Goal: Task Accomplishment & Management: Manage account settings

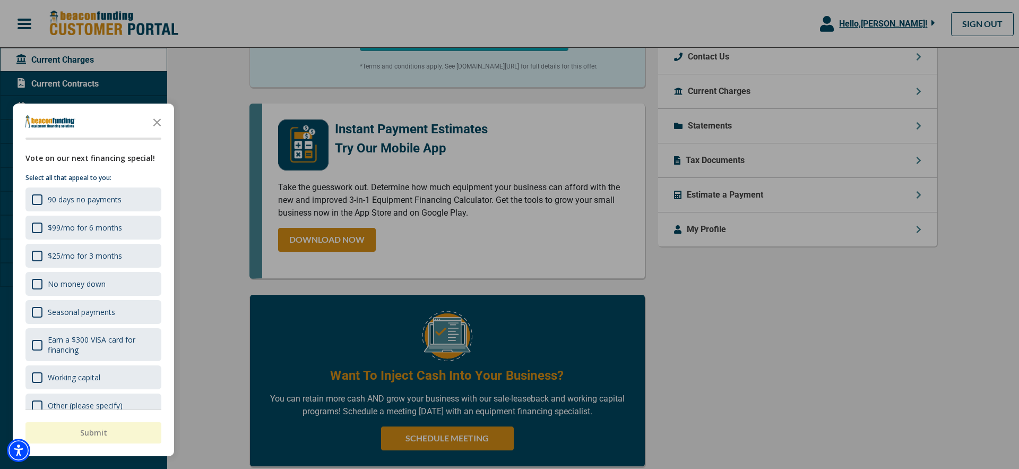
scroll to position [424, 0]
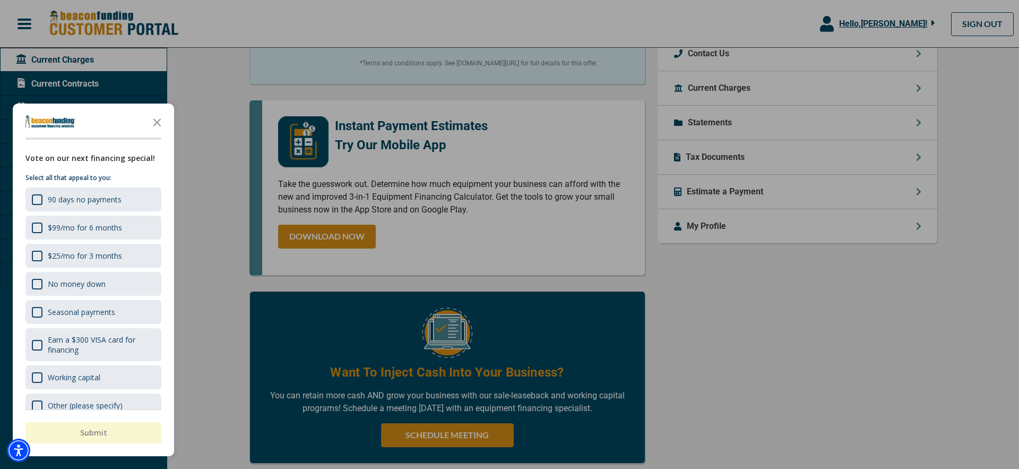
click at [758, 362] on div at bounding box center [509, 234] width 1019 height 469
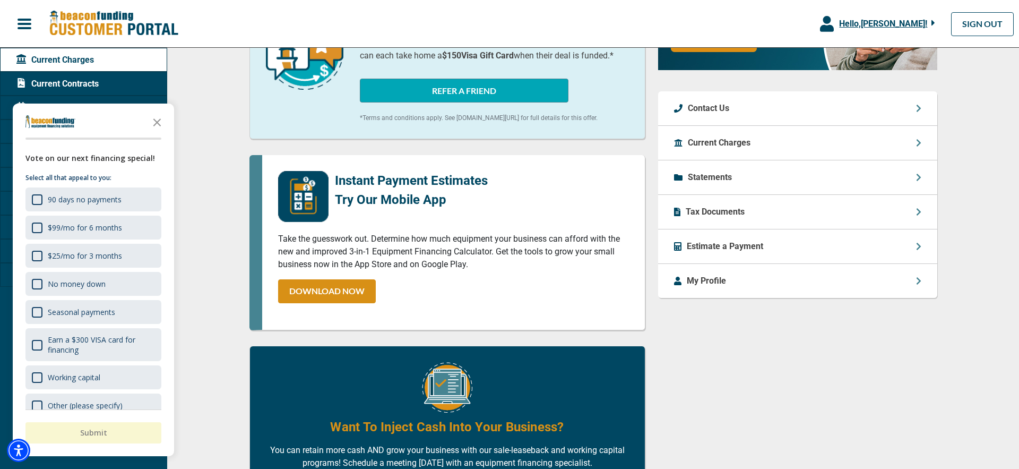
scroll to position [366, 0]
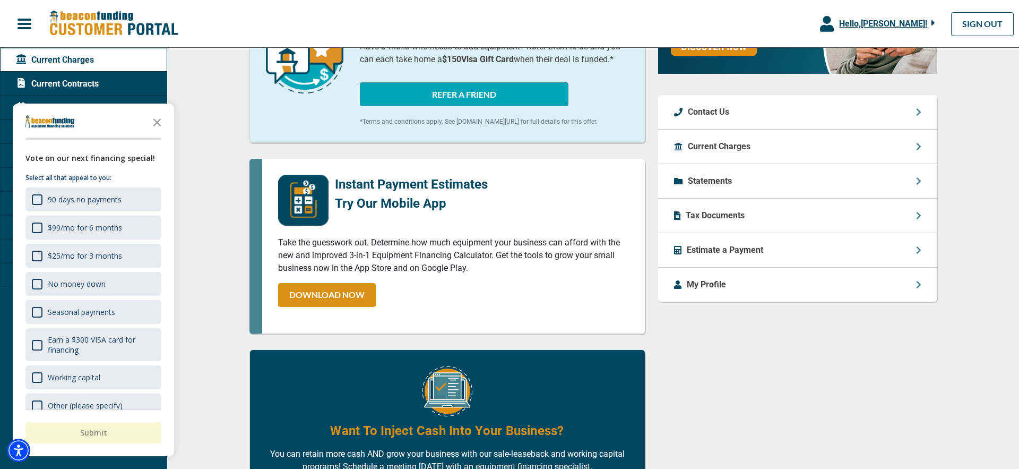
click at [743, 250] on p "Estimate a Payment" at bounding box center [725, 250] width 76 height 13
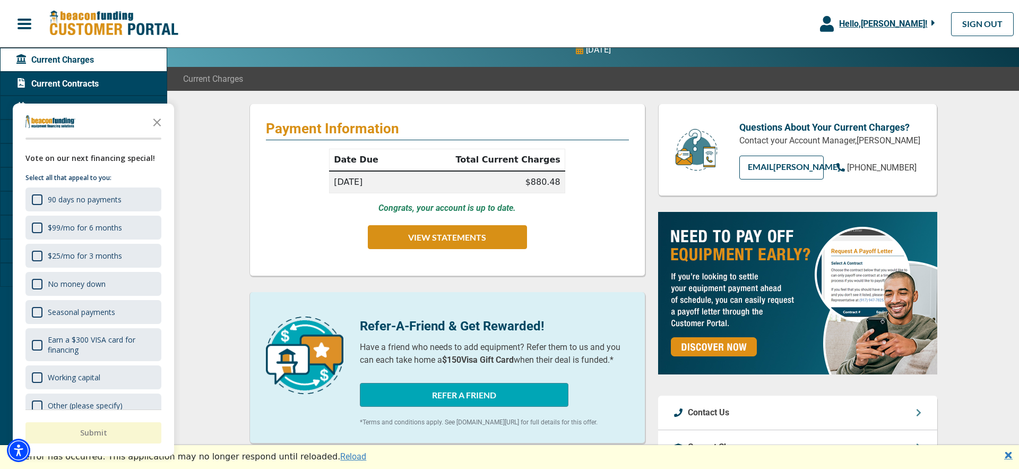
scroll to position [0, 0]
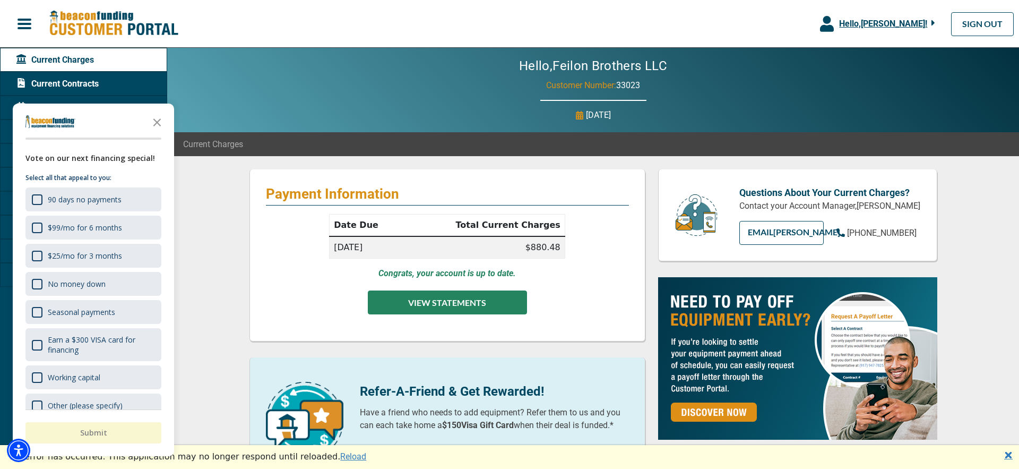
click at [491, 304] on button "VIEW STATEMENTS" at bounding box center [447, 302] width 159 height 24
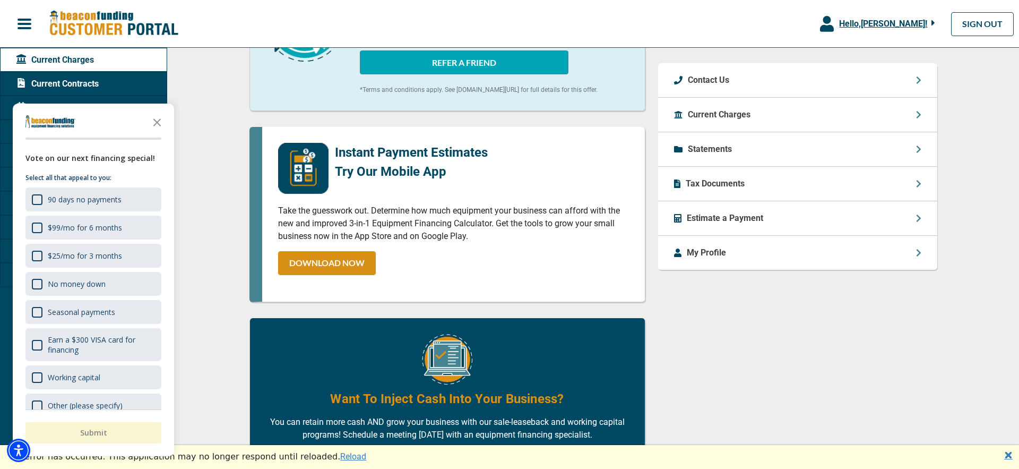
scroll to position [397, 0]
click at [712, 253] on p "My Profile" at bounding box center [706, 253] width 39 height 13
click at [715, 255] on p "My Profile" at bounding box center [706, 253] width 39 height 13
click at [908, 250] on div "My Profile" at bounding box center [797, 253] width 279 height 34
click at [917, 252] on icon at bounding box center [918, 253] width 5 height 8
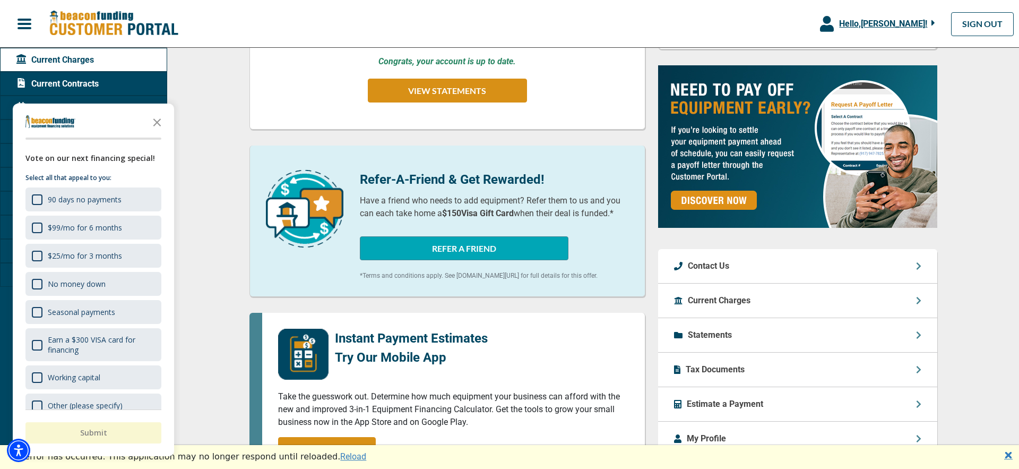
scroll to position [0, 0]
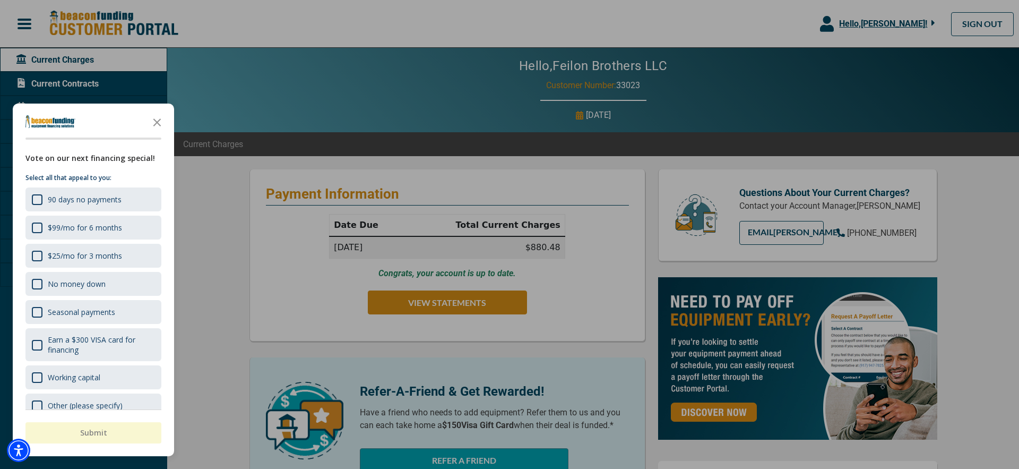
click at [159, 121] on icon "Close the survey" at bounding box center [156, 121] width 21 height 21
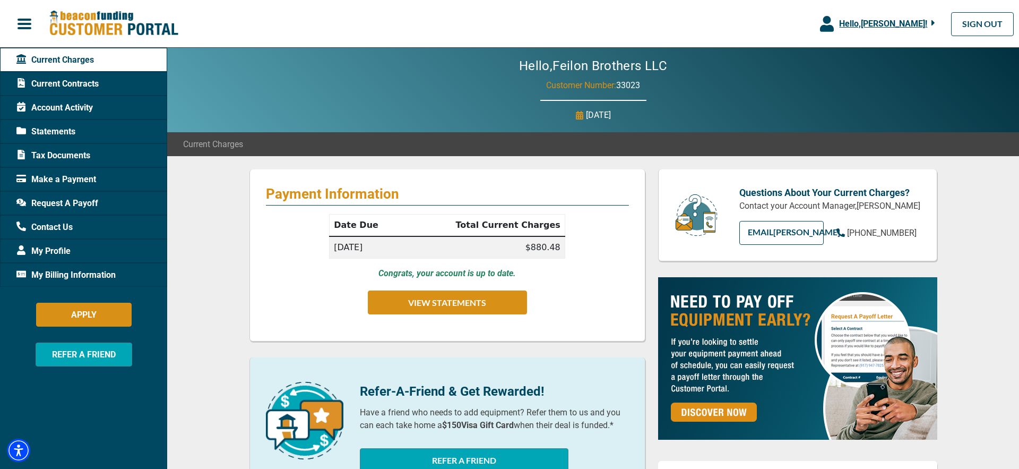
click at [85, 88] on span "Current Contracts" at bounding box center [57, 83] width 82 height 13
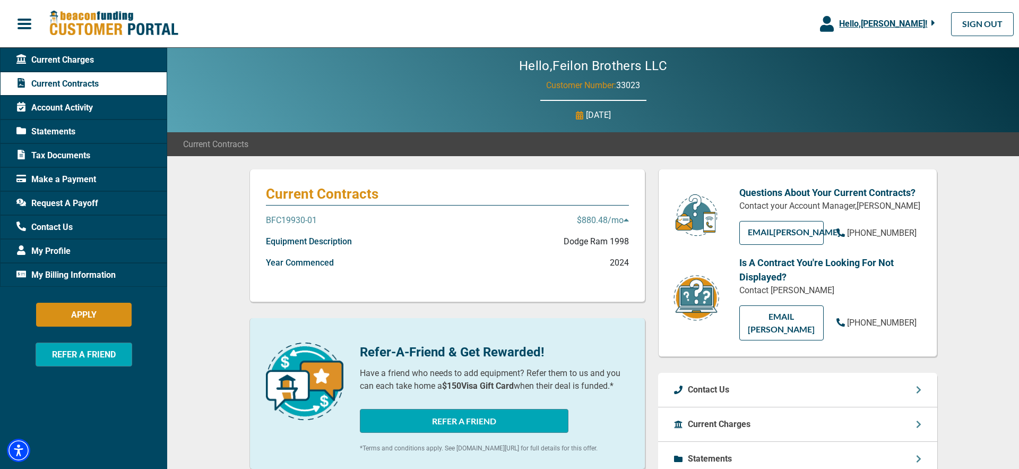
click at [626, 220] on icon at bounding box center [626, 220] width 5 height 3
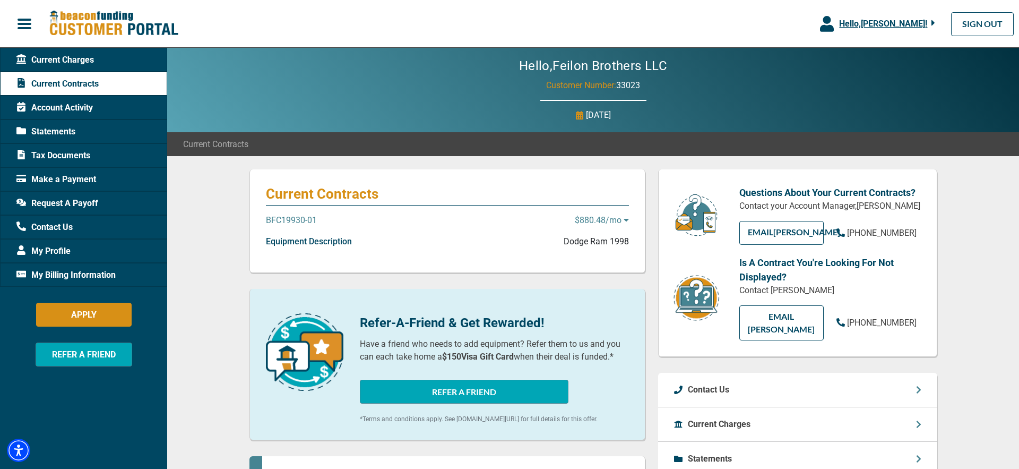
click at [626, 220] on icon at bounding box center [626, 220] width 5 height 3
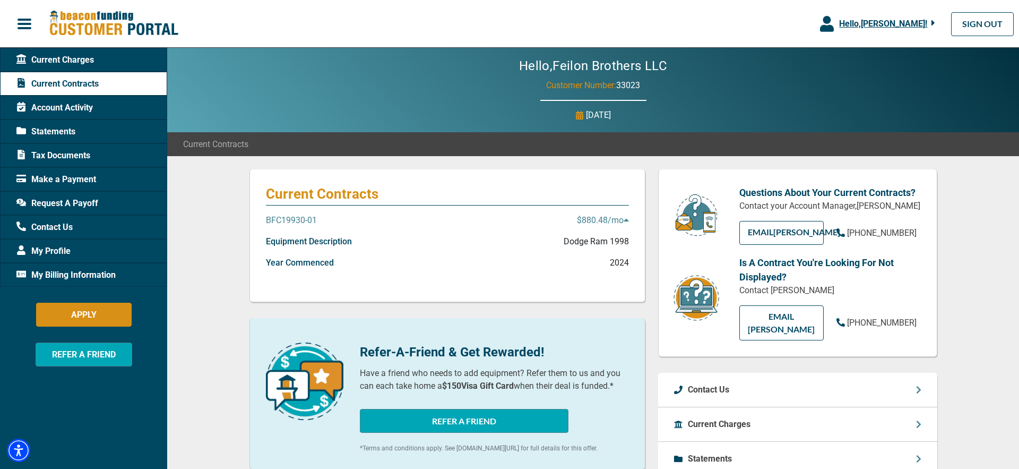
click at [92, 110] on span "Account Activity" at bounding box center [54, 107] width 76 height 13
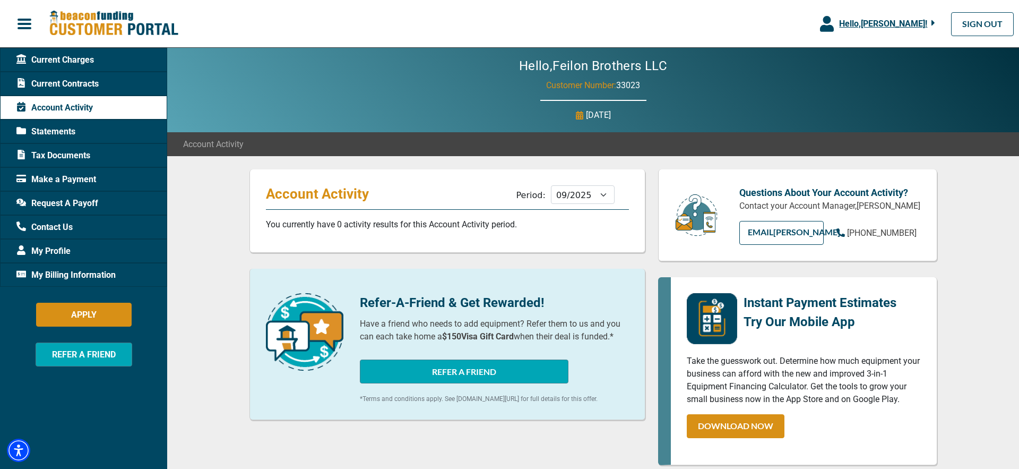
click at [70, 133] on span "Statements" at bounding box center [45, 131] width 59 height 13
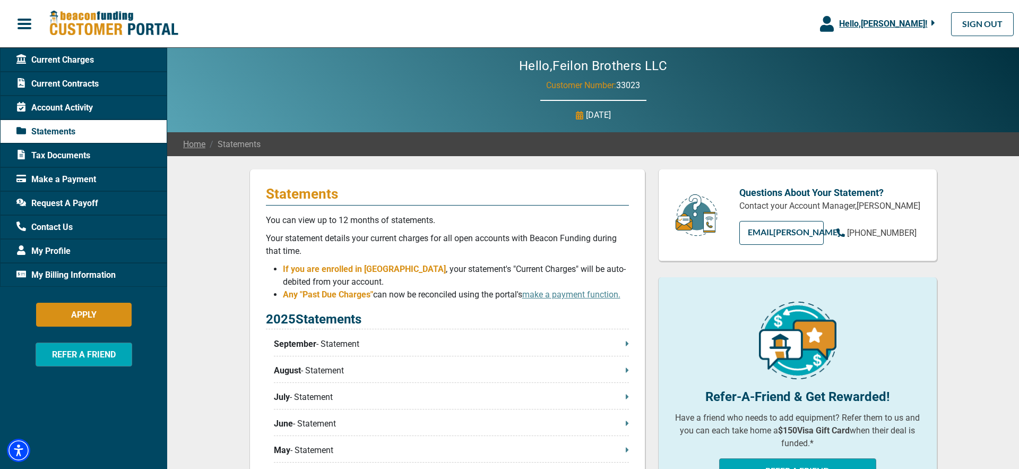
click at [77, 203] on span "Request A Payoff" at bounding box center [57, 203] width 82 height 13
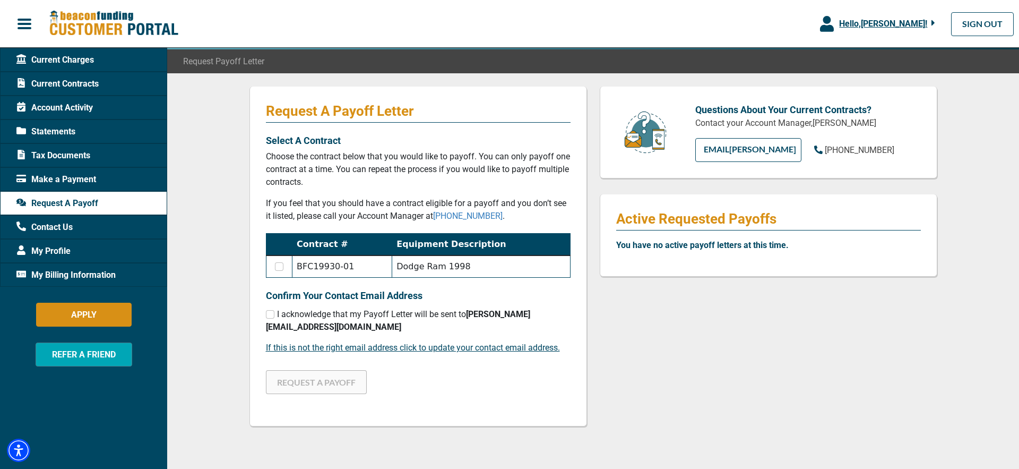
scroll to position [94, 0]
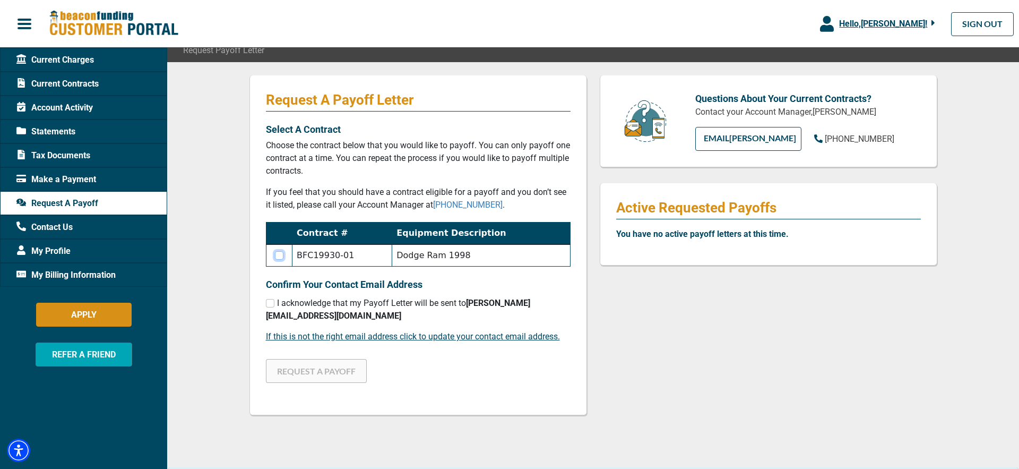
click at [283, 255] on input "checkbox" at bounding box center [279, 255] width 8 height 8
checkbox input "true"
click at [268, 305] on input "checkbox" at bounding box center [270, 303] width 8 height 8
checkbox input "true"
click at [313, 359] on button "REQUEST A PAYOFF" at bounding box center [316, 371] width 101 height 24
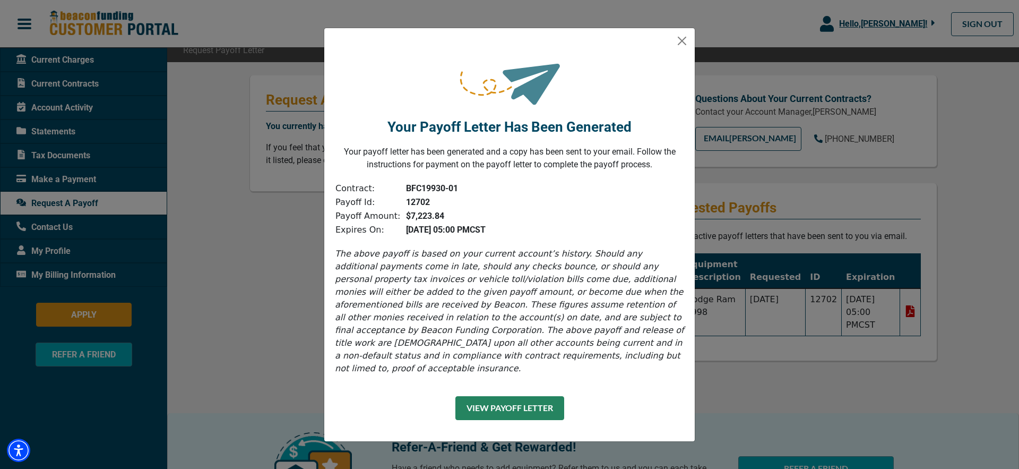
click at [522, 397] on button "View Payoff Letter" at bounding box center [509, 408] width 109 height 24
click at [681, 47] on button "Close" at bounding box center [681, 40] width 17 height 17
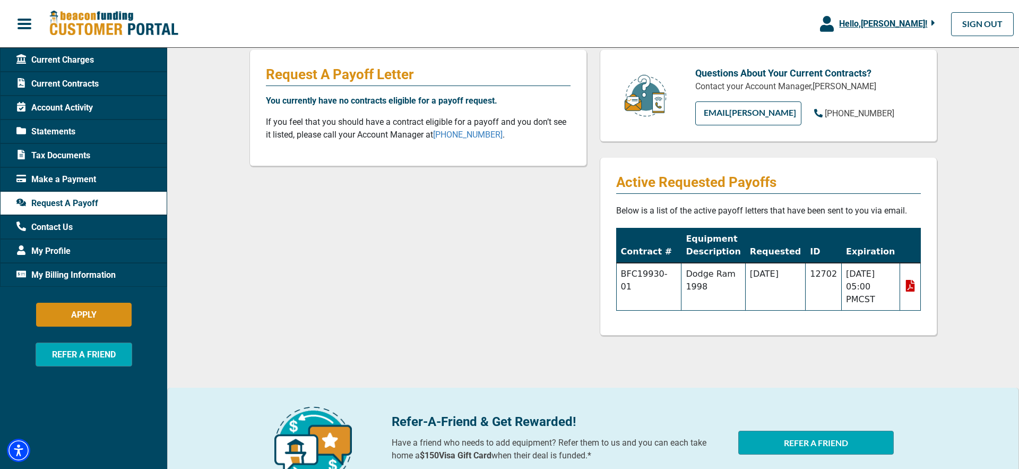
scroll to position [120, 0]
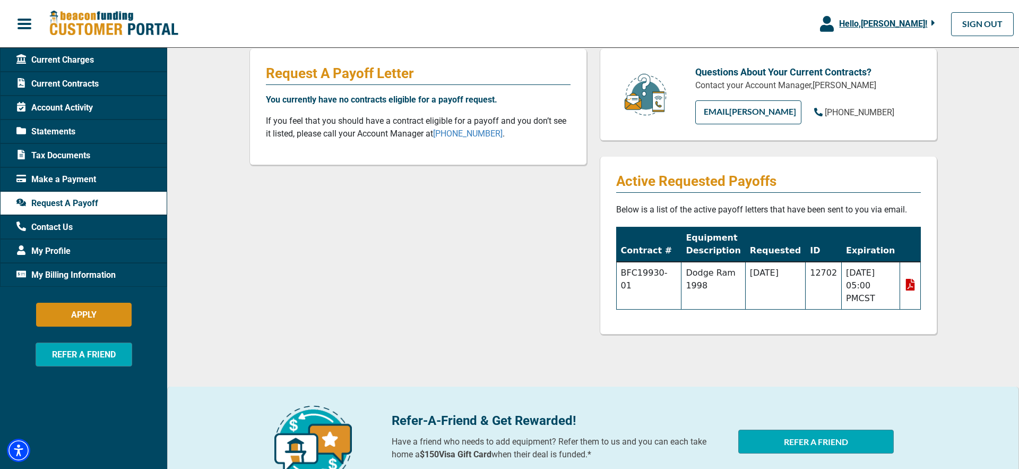
click at [910, 284] on icon at bounding box center [910, 285] width 12 height 12
drag, startPoint x: 979, startPoint y: 414, endPoint x: 966, endPoint y: 414, distance: 13.3
click at [976, 414] on div at bounding box center [974, 453] width 70 height 85
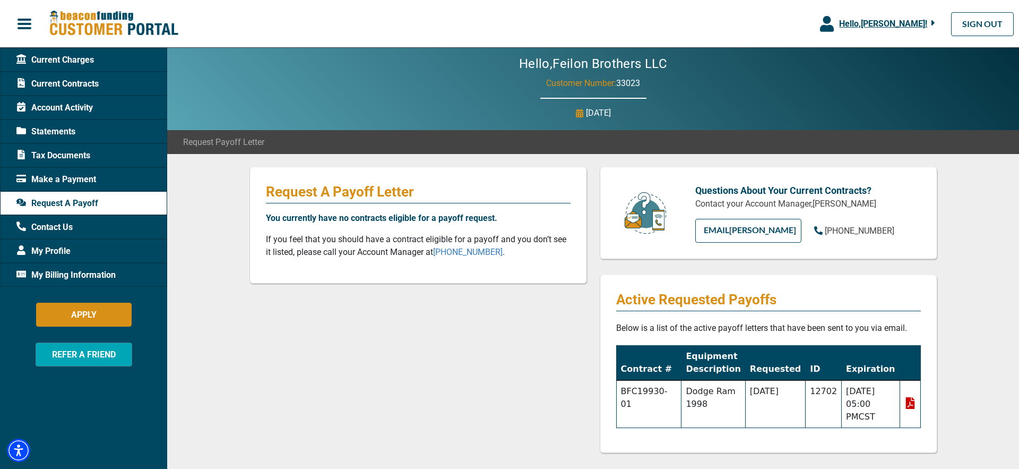
scroll to position [0, 0]
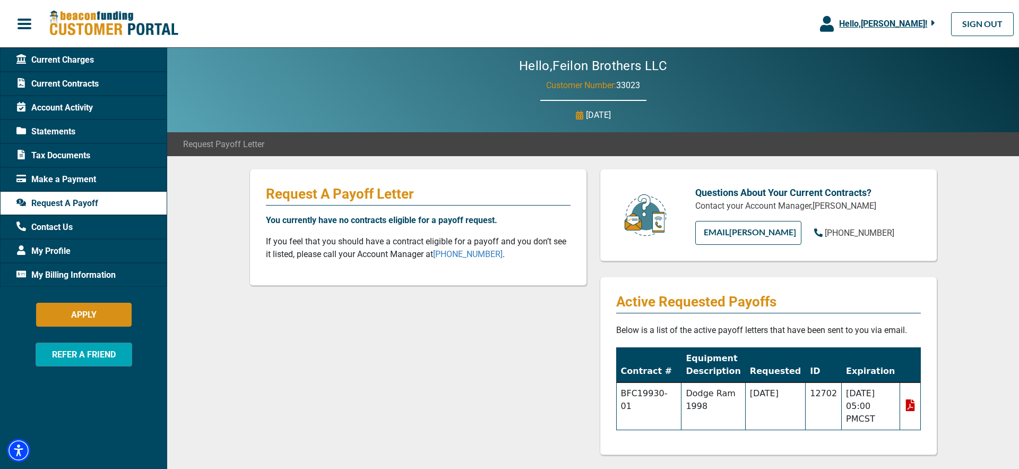
click at [73, 156] on span "Tax Documents" at bounding box center [53, 155] width 74 height 13
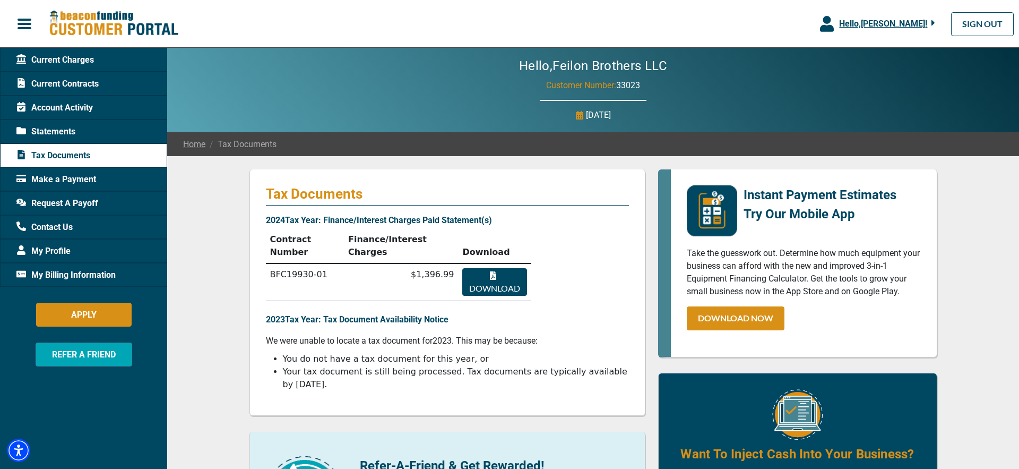
click at [63, 128] on span "Statements" at bounding box center [45, 131] width 59 height 13
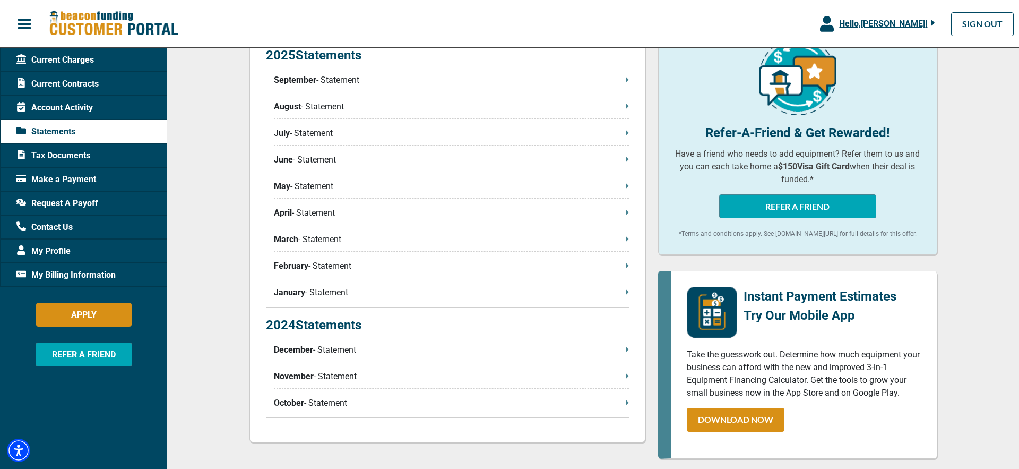
scroll to position [264, 0]
click at [79, 112] on span "Account Activity" at bounding box center [54, 107] width 76 height 13
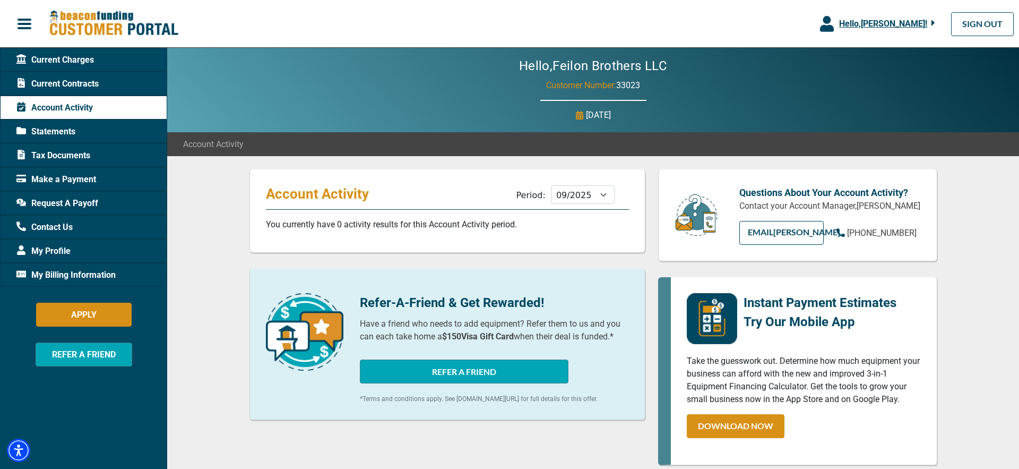
click at [68, 91] on div "Current Contracts" at bounding box center [83, 84] width 167 height 24
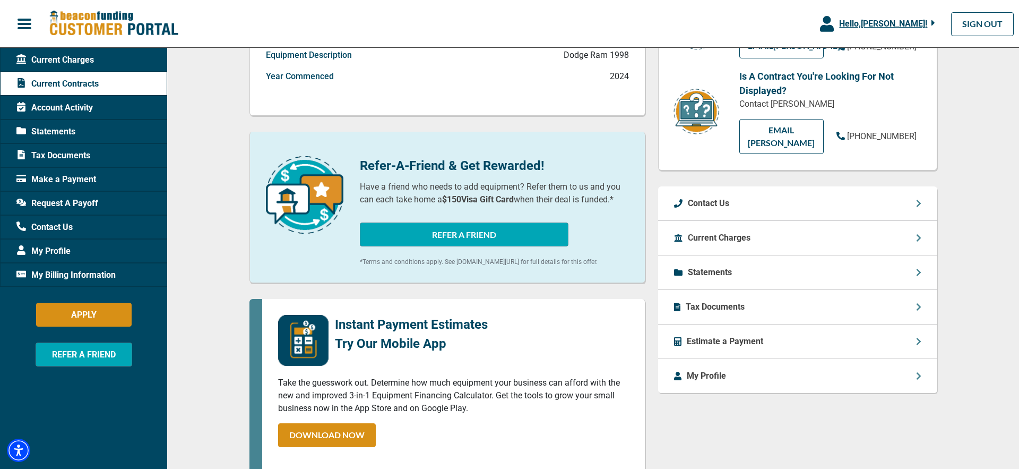
scroll to position [190, 0]
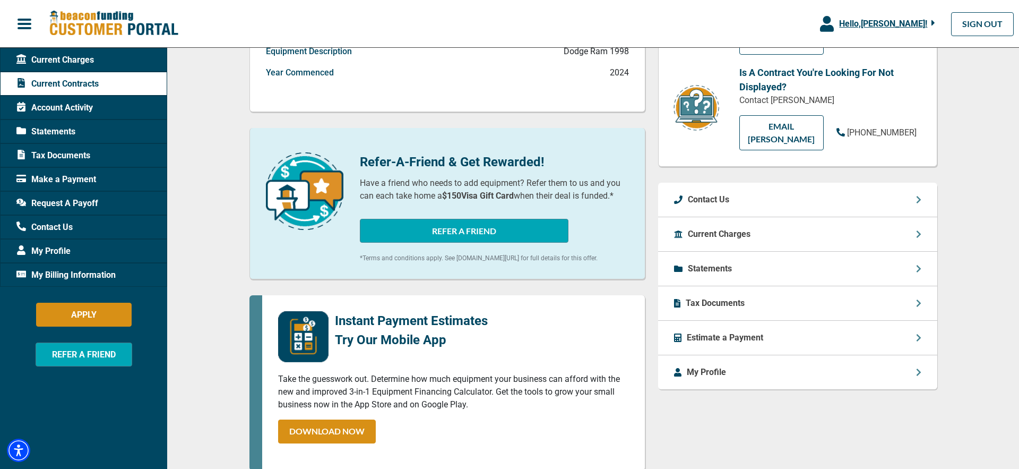
click at [921, 230] on icon at bounding box center [918, 234] width 5 height 8
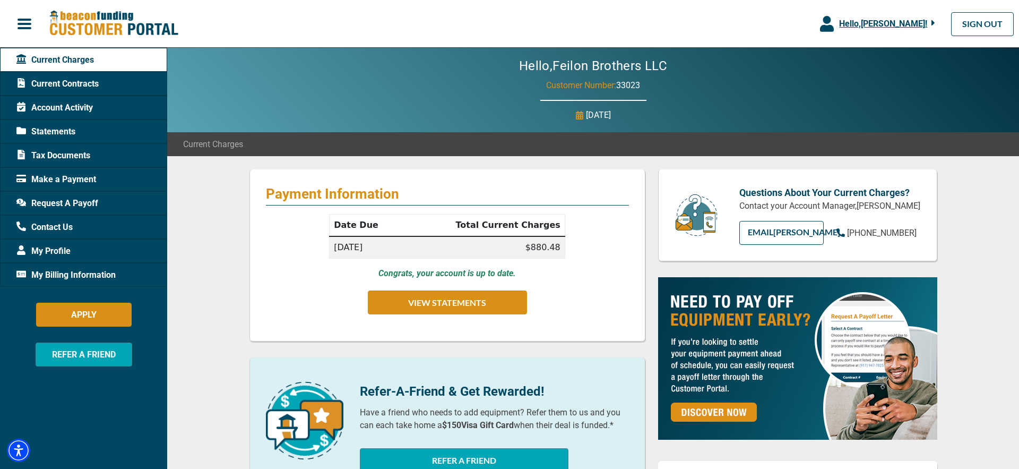
click at [82, 89] on span "Current Contracts" at bounding box center [57, 83] width 82 height 13
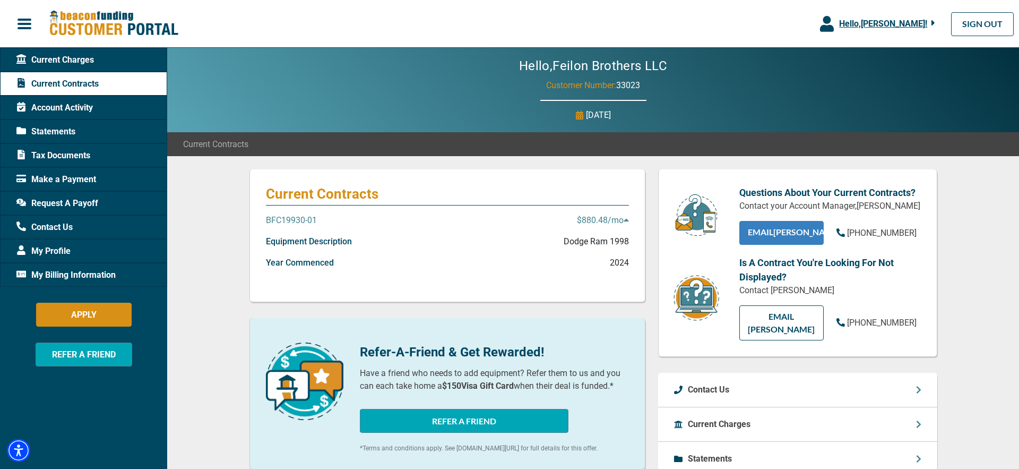
click at [799, 235] on link "EMAIL [PERSON_NAME]" at bounding box center [781, 233] width 84 height 24
